Goal: Check status: Check status

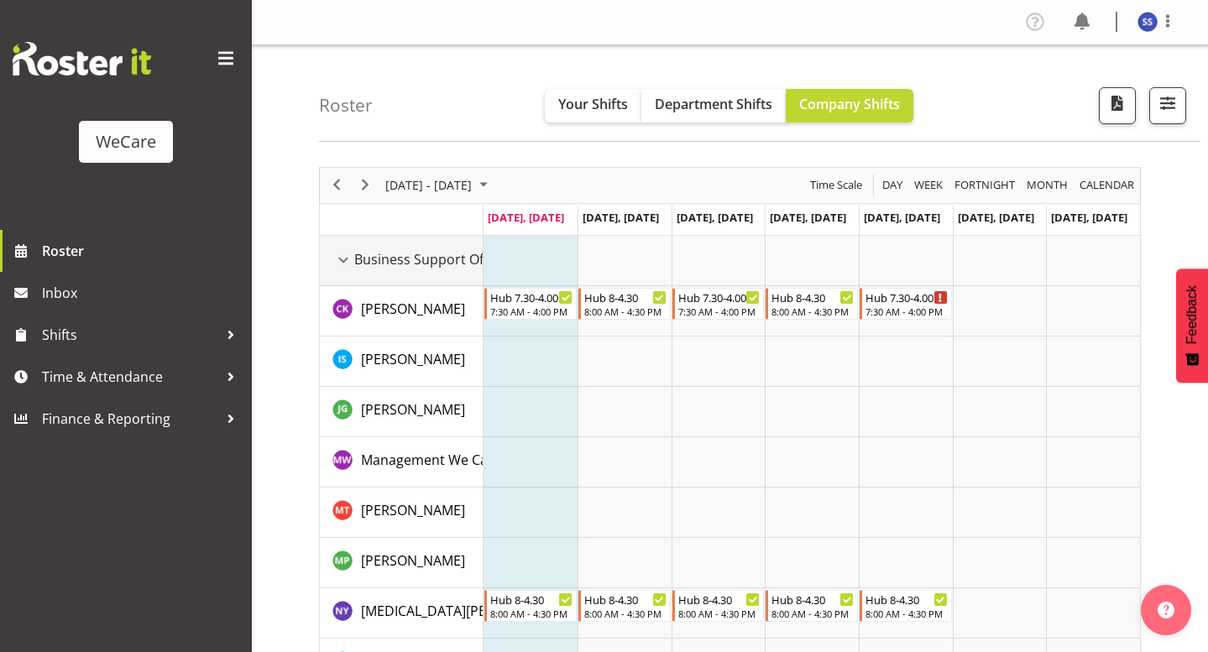
click at [342, 258] on div "Business Support Office resource" at bounding box center [343, 260] width 22 height 22
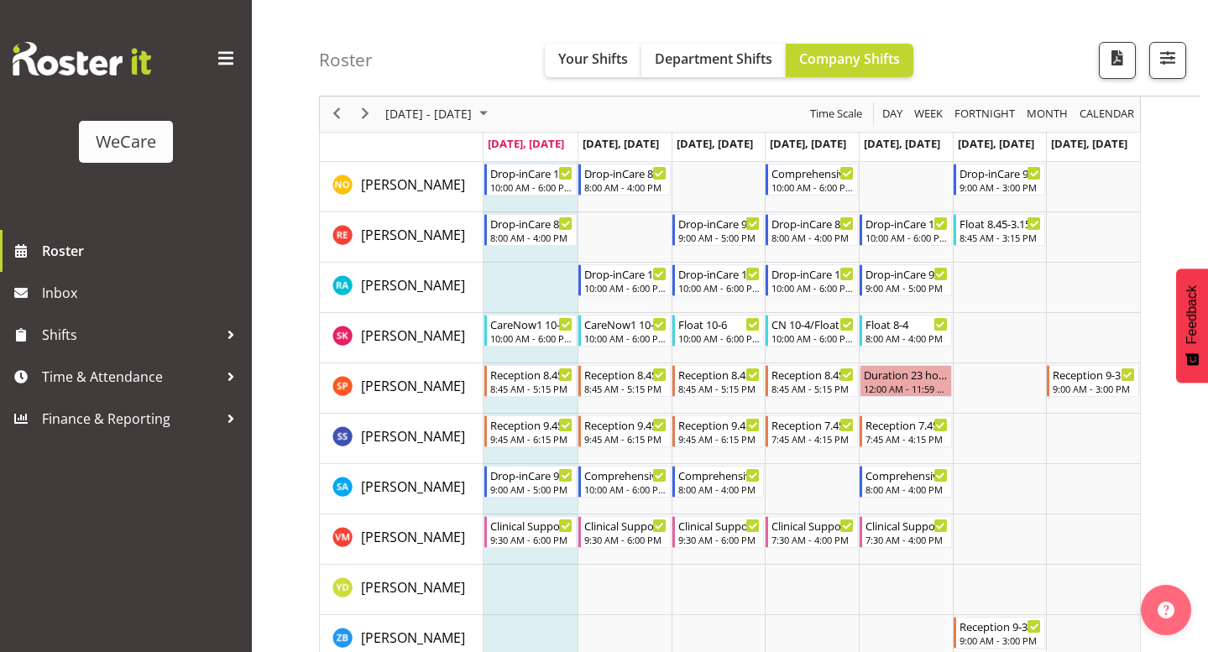
scroll to position [755, 0]
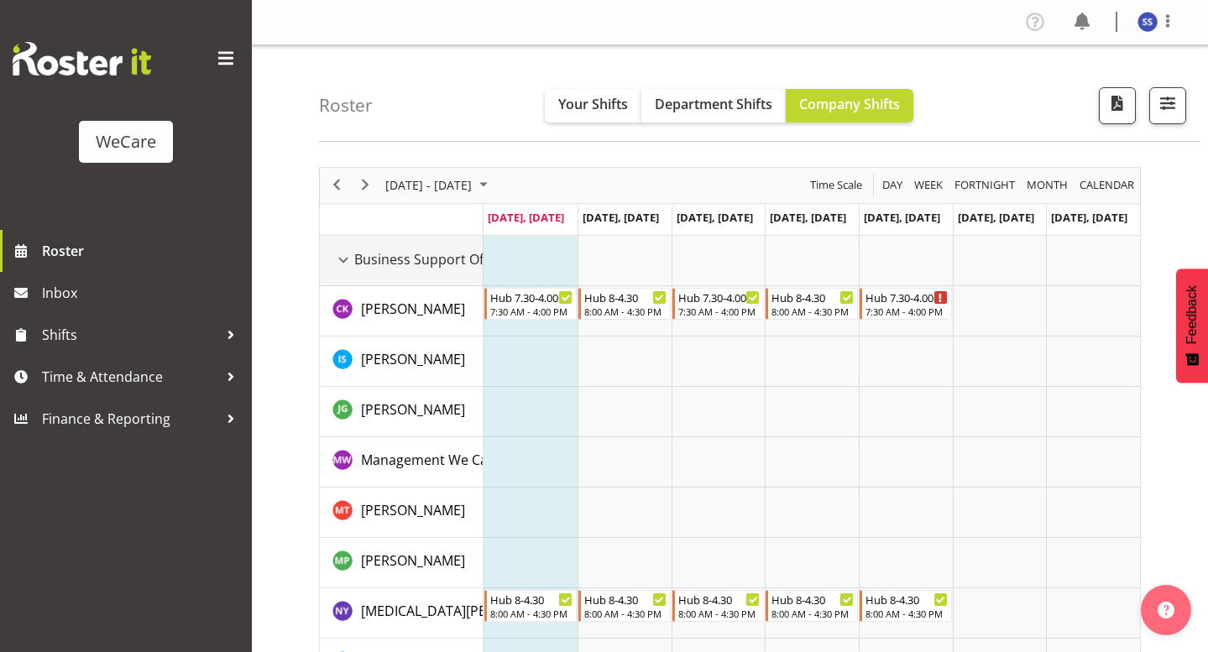
click at [367, 250] on span "Business Support Office" at bounding box center [430, 259] width 152 height 20
click at [349, 261] on div "Business Support Office resource" at bounding box center [343, 260] width 22 height 22
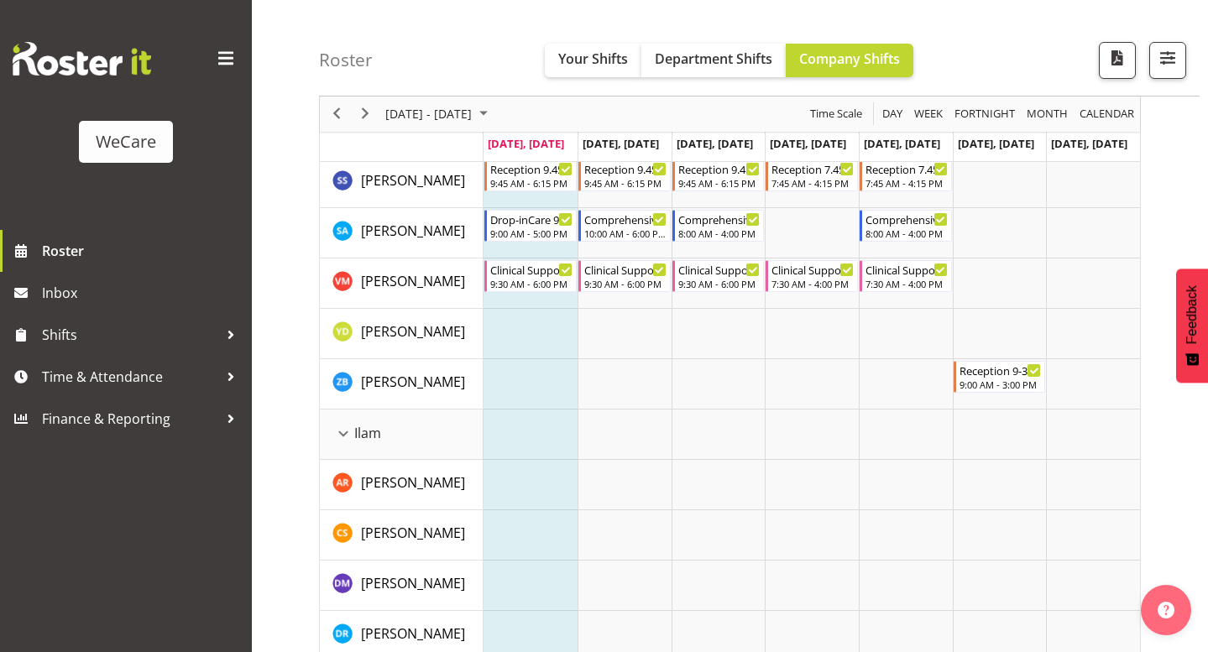
scroll to position [1007, 0]
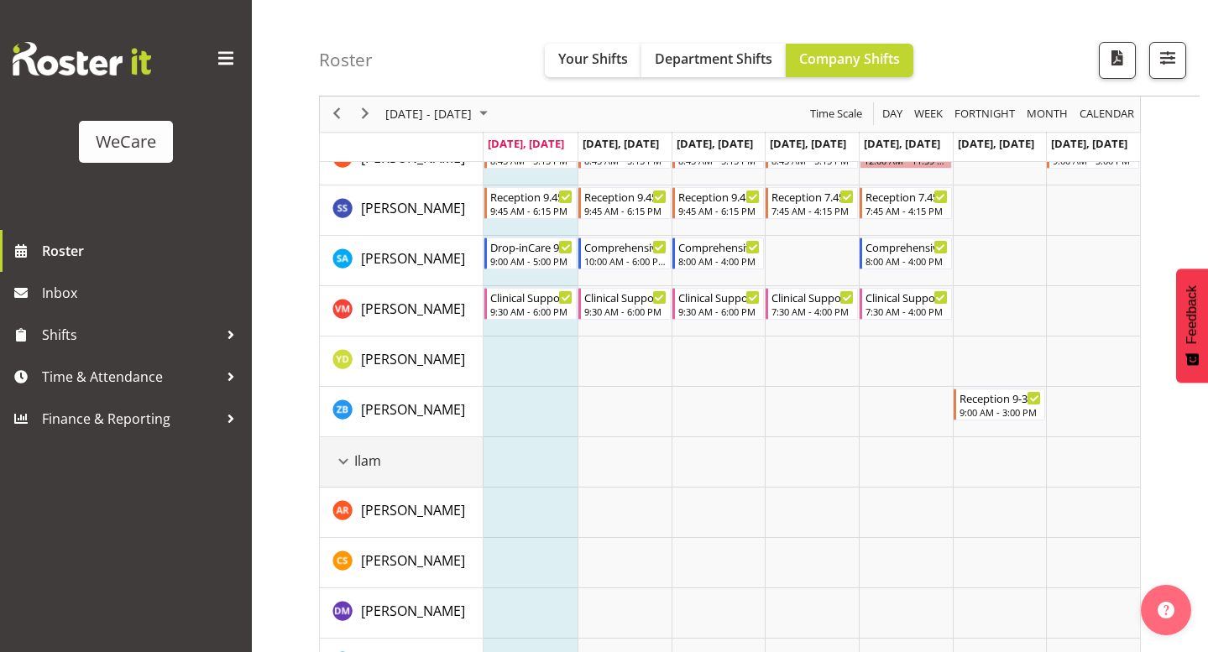
drag, startPoint x: 344, startPoint y: 457, endPoint x: 372, endPoint y: 499, distance: 50.3
click at [344, 457] on div "Ilam resource" at bounding box center [343, 462] width 22 height 22
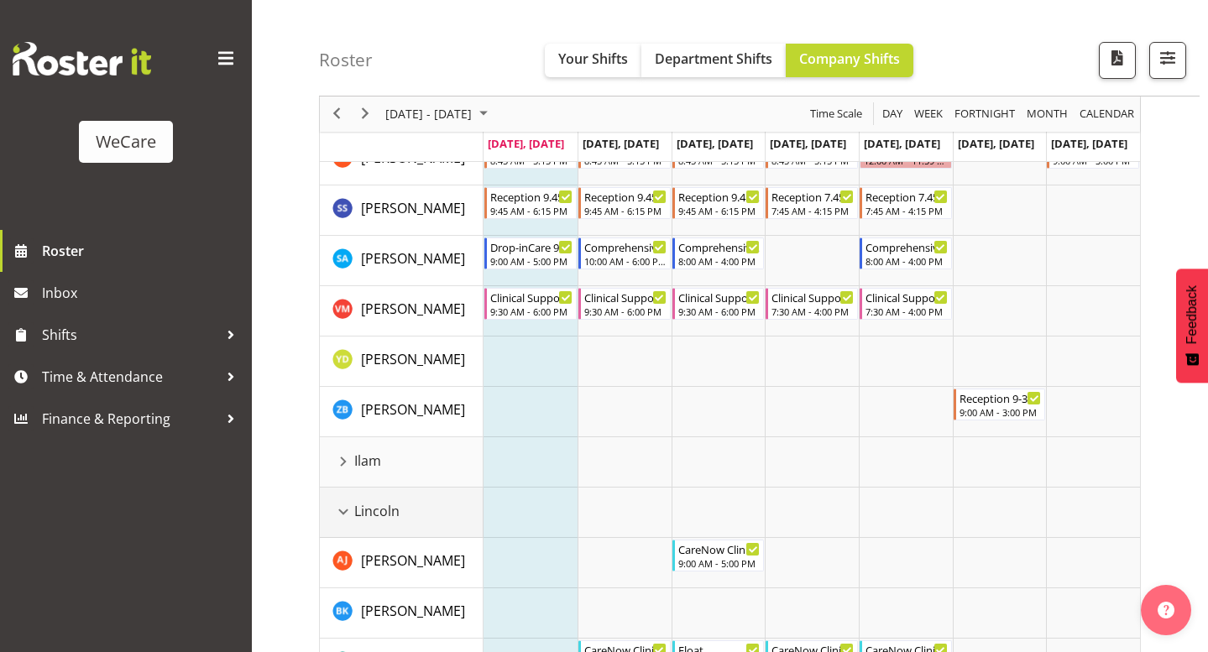
click at [345, 512] on div "Lincoln resource" at bounding box center [343, 512] width 22 height 22
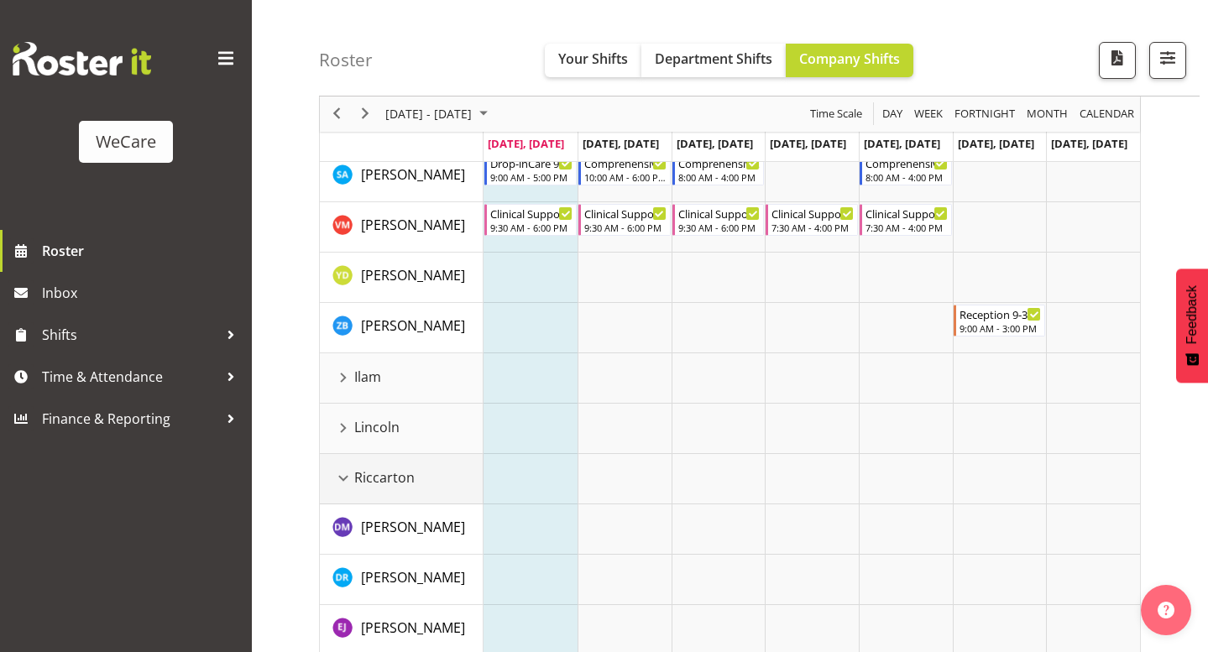
click at [342, 483] on div "Riccarton resource" at bounding box center [343, 478] width 22 height 22
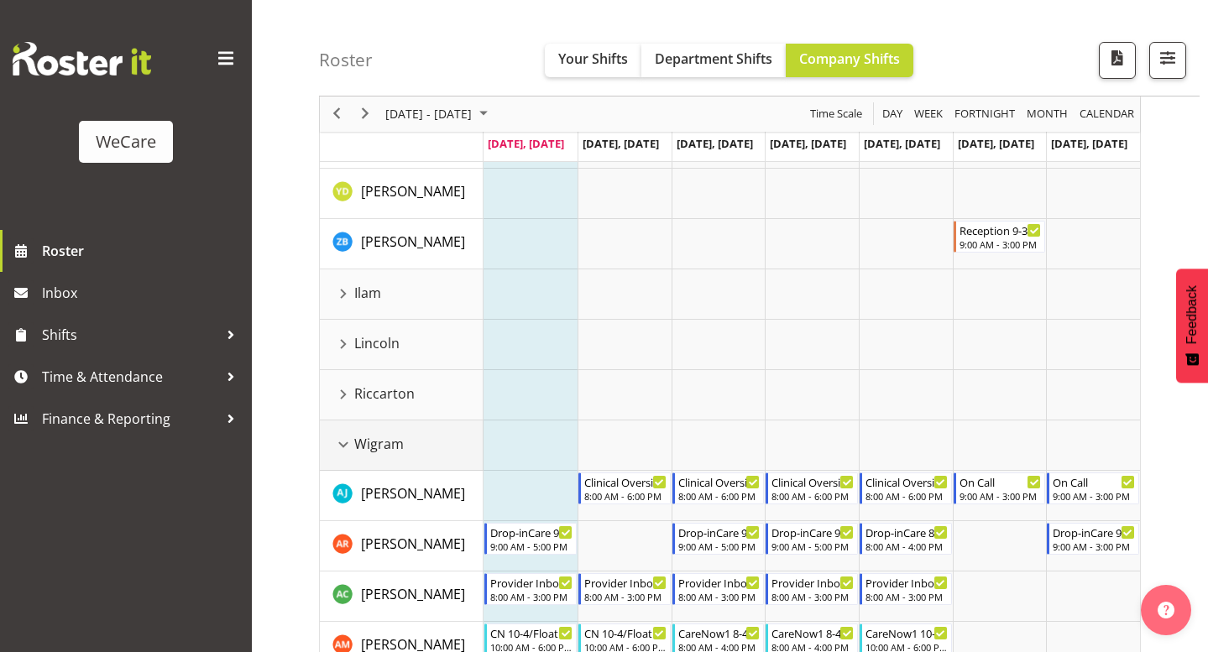
click at [350, 448] on div "Wigram resource" at bounding box center [343, 445] width 22 height 22
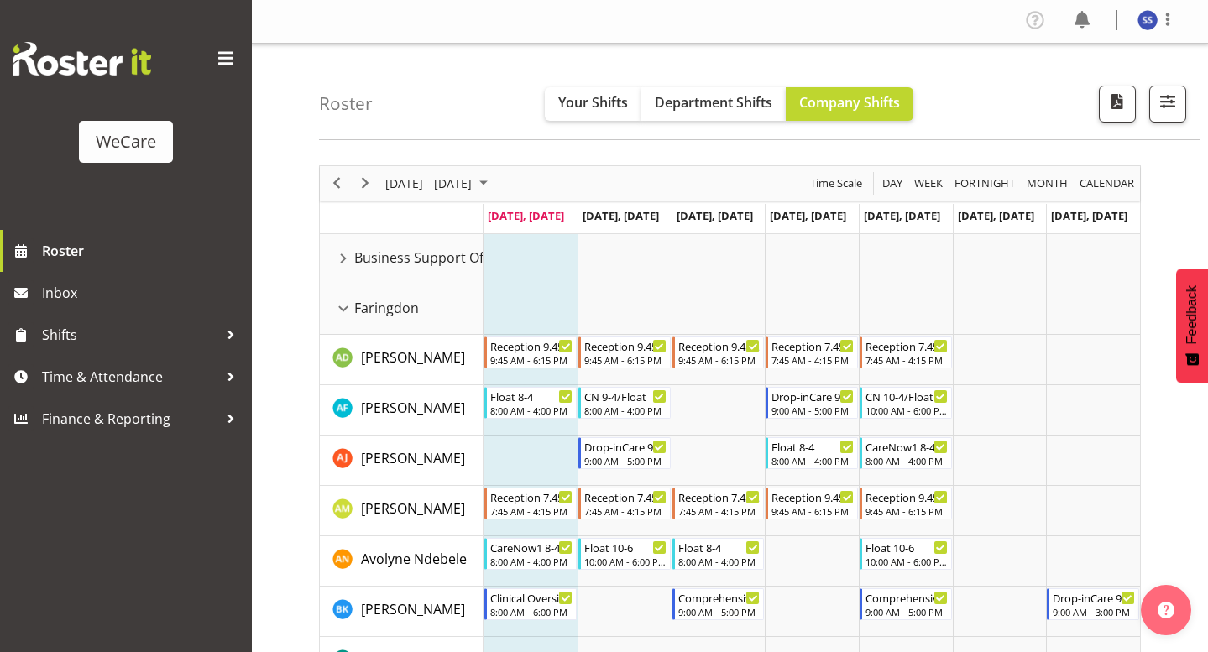
scroll to position [0, 0]
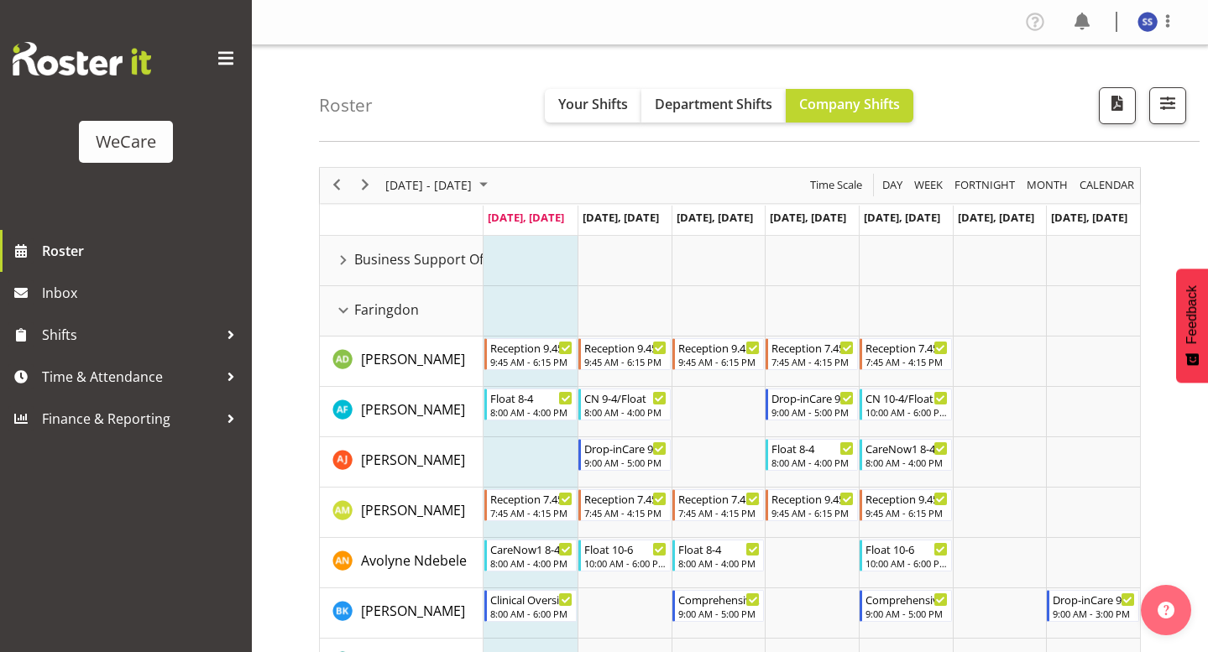
click at [636, 233] on td "[DATE], [DATE]" at bounding box center [624, 221] width 94 height 30
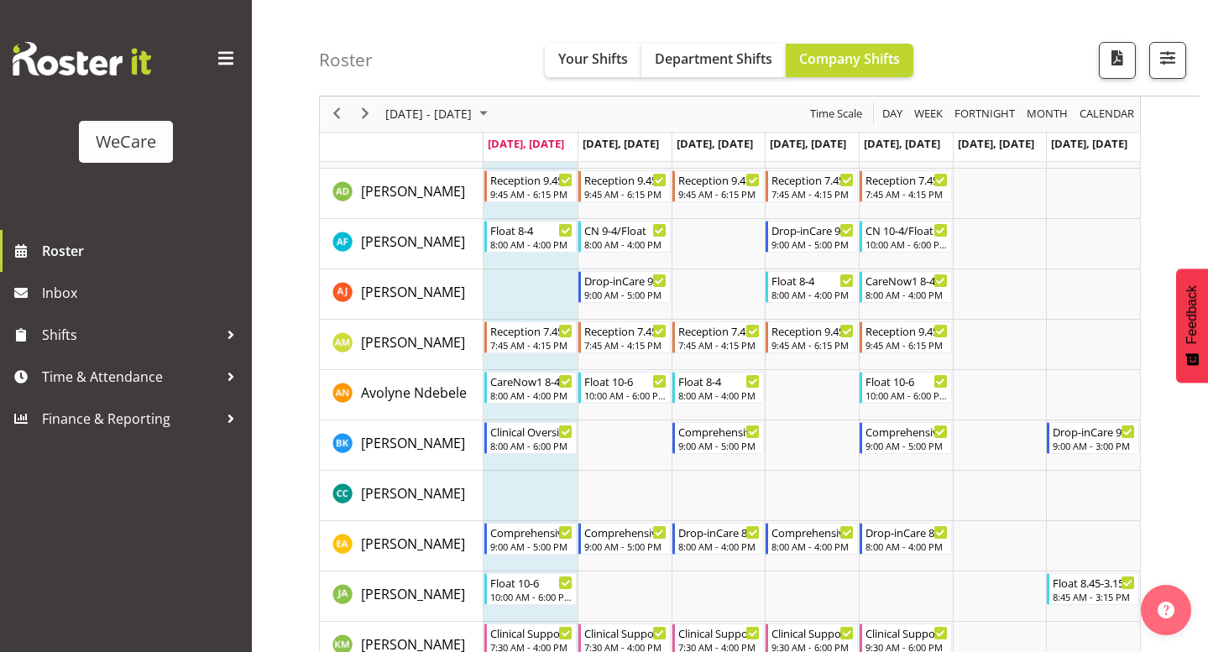
scroll to position [84, 0]
